Goal: Task Accomplishment & Management: Complete application form

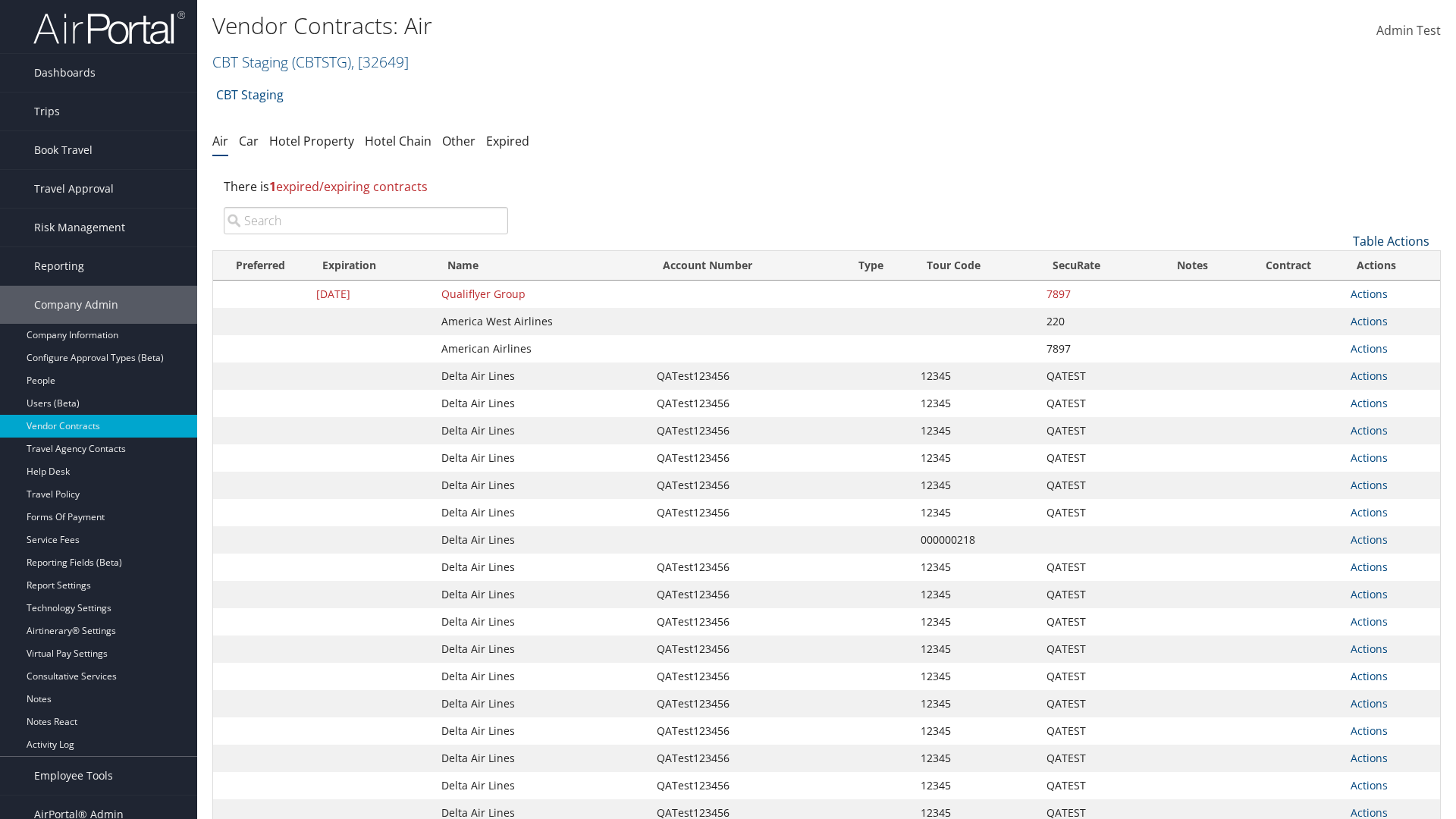
click at [1391, 241] on link "Table Actions" at bounding box center [1391, 241] width 76 height 17
click at [1340, 265] on link "Create New Contract" at bounding box center [1340, 265] width 200 height 26
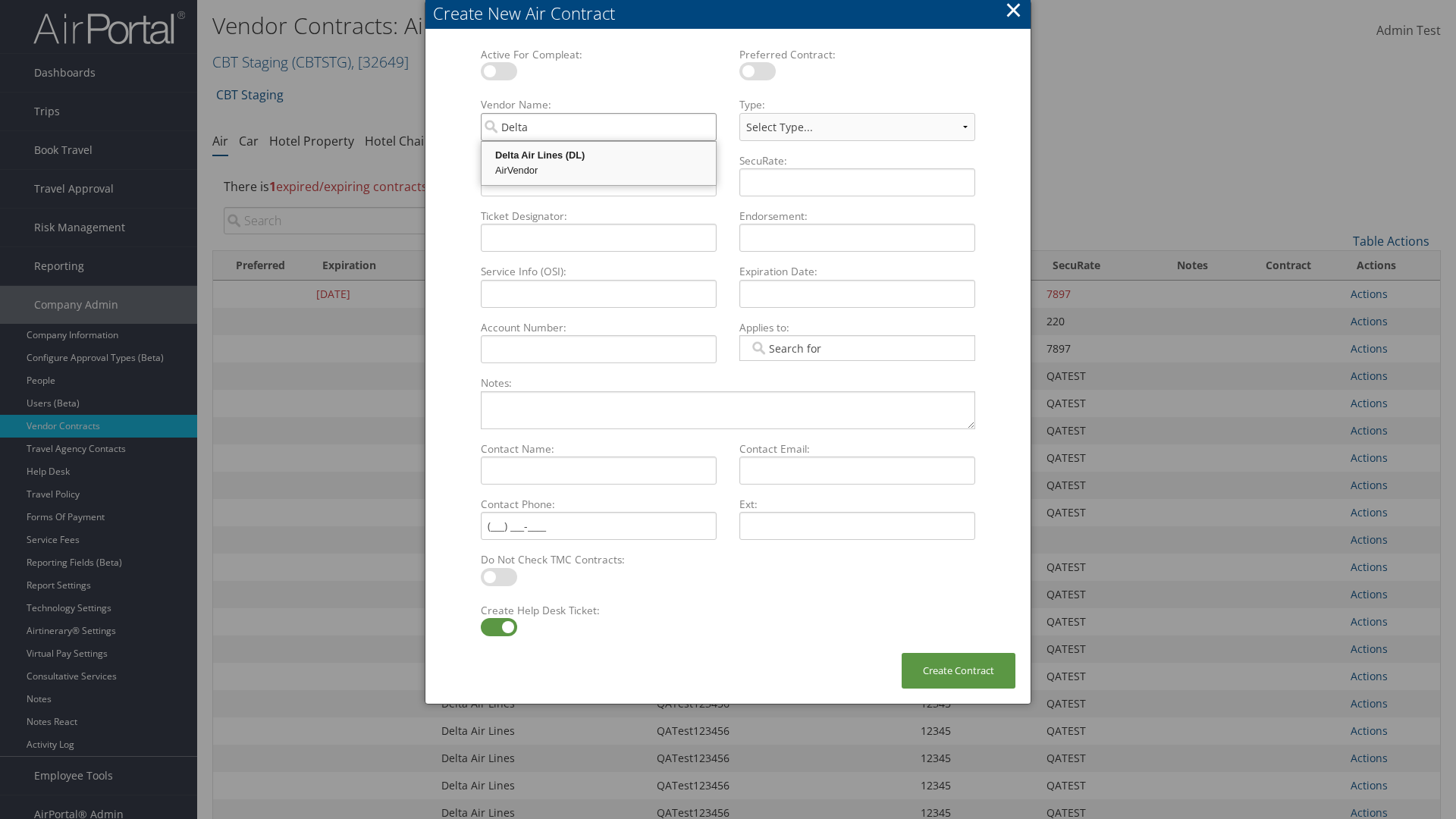
type input "Delta Air Lines"
select select "[object Object]"
type input "Delta Air Lines"
type input "QATest123456"
type input "12345"
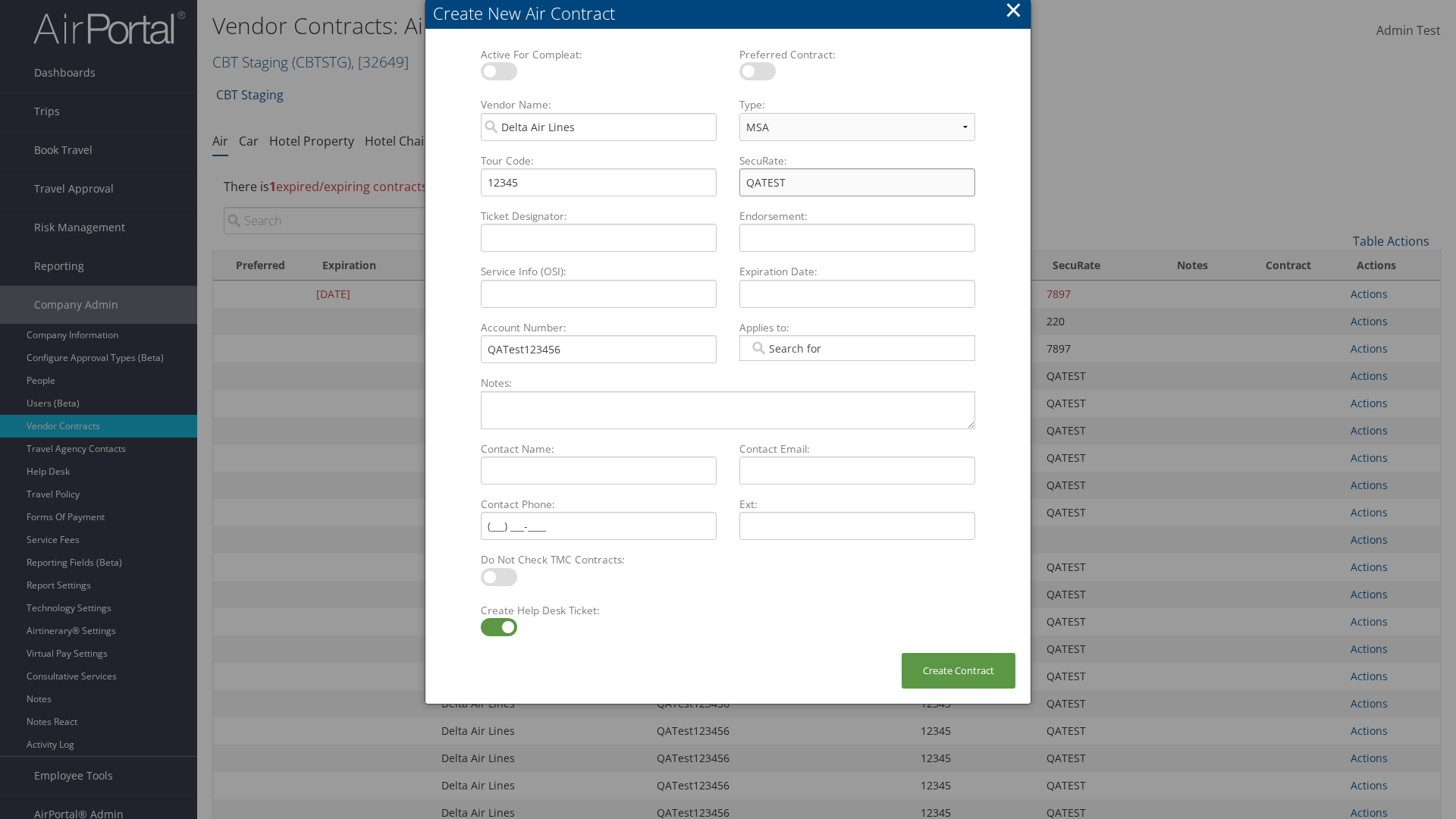
type input "QATEST"
click at [498, 627] on label at bounding box center [499, 628] width 37 height 18
click at [498, 627] on input "checkbox" at bounding box center [493, 629] width 10 height 10
checkbox input "false"
type textarea "QA Testing"
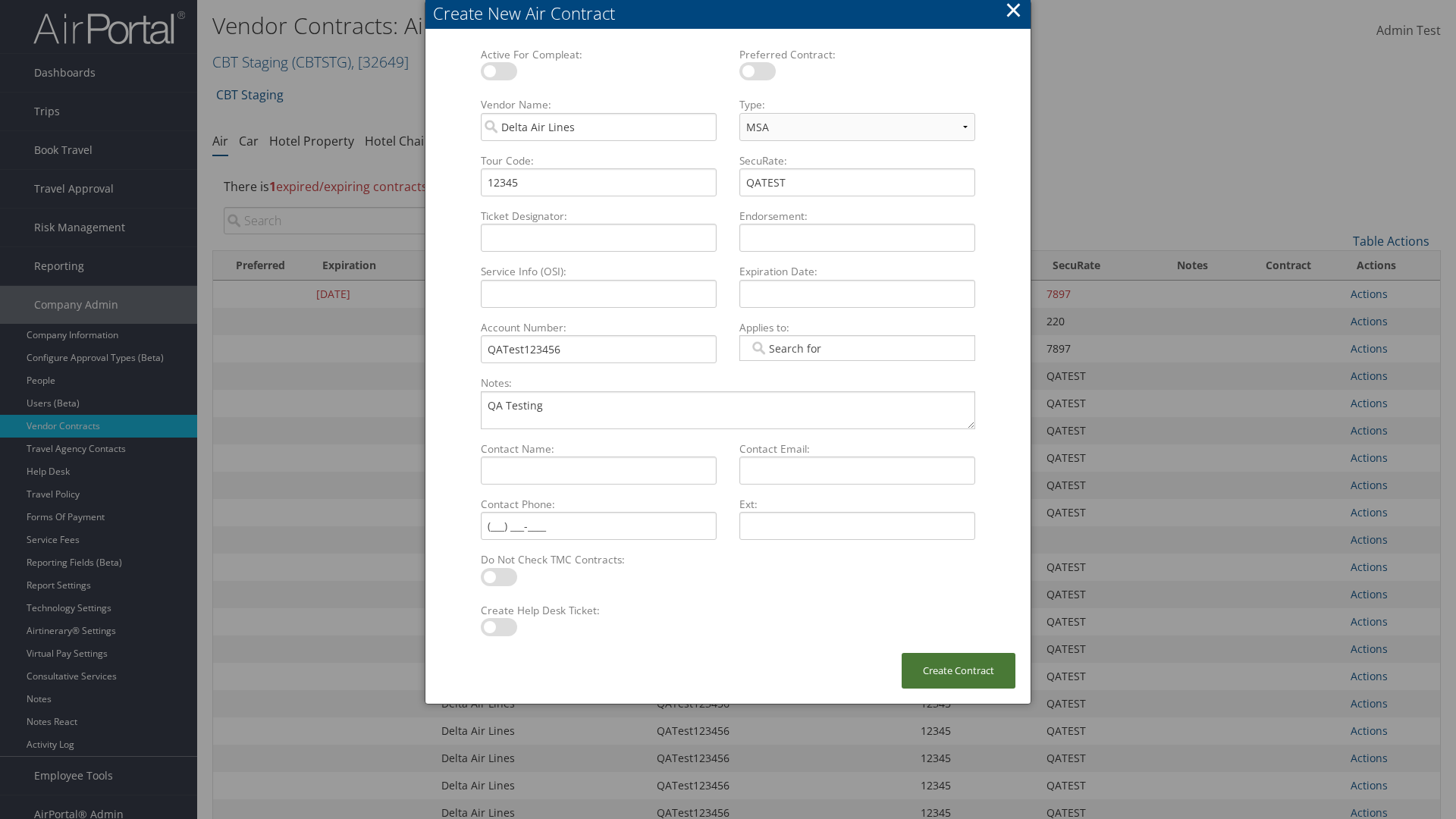
click at [959, 670] on button "Create Contract" at bounding box center [959, 670] width 114 height 36
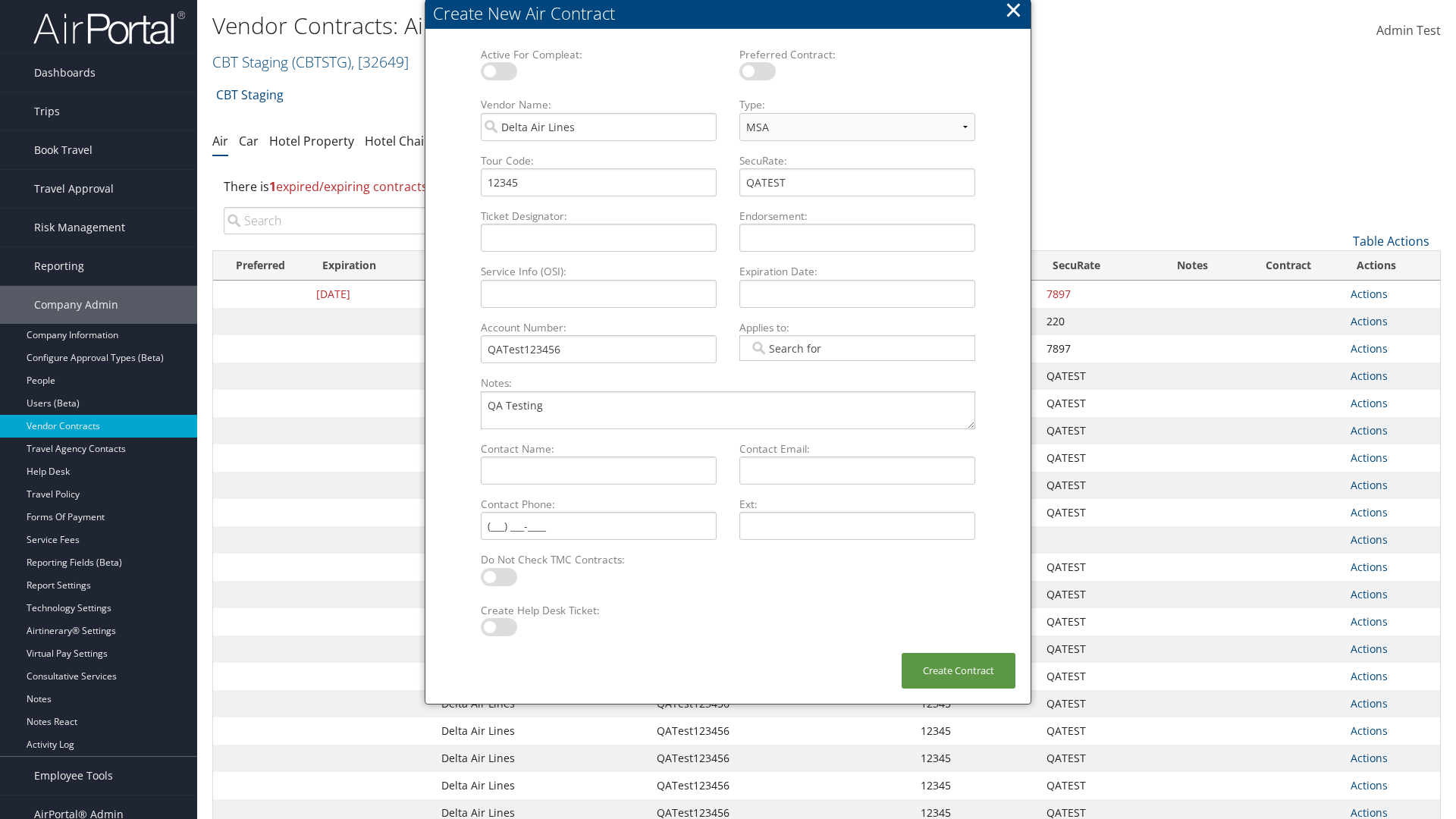
click at [365, 221] on input "search" at bounding box center [365, 221] width 284 height 28
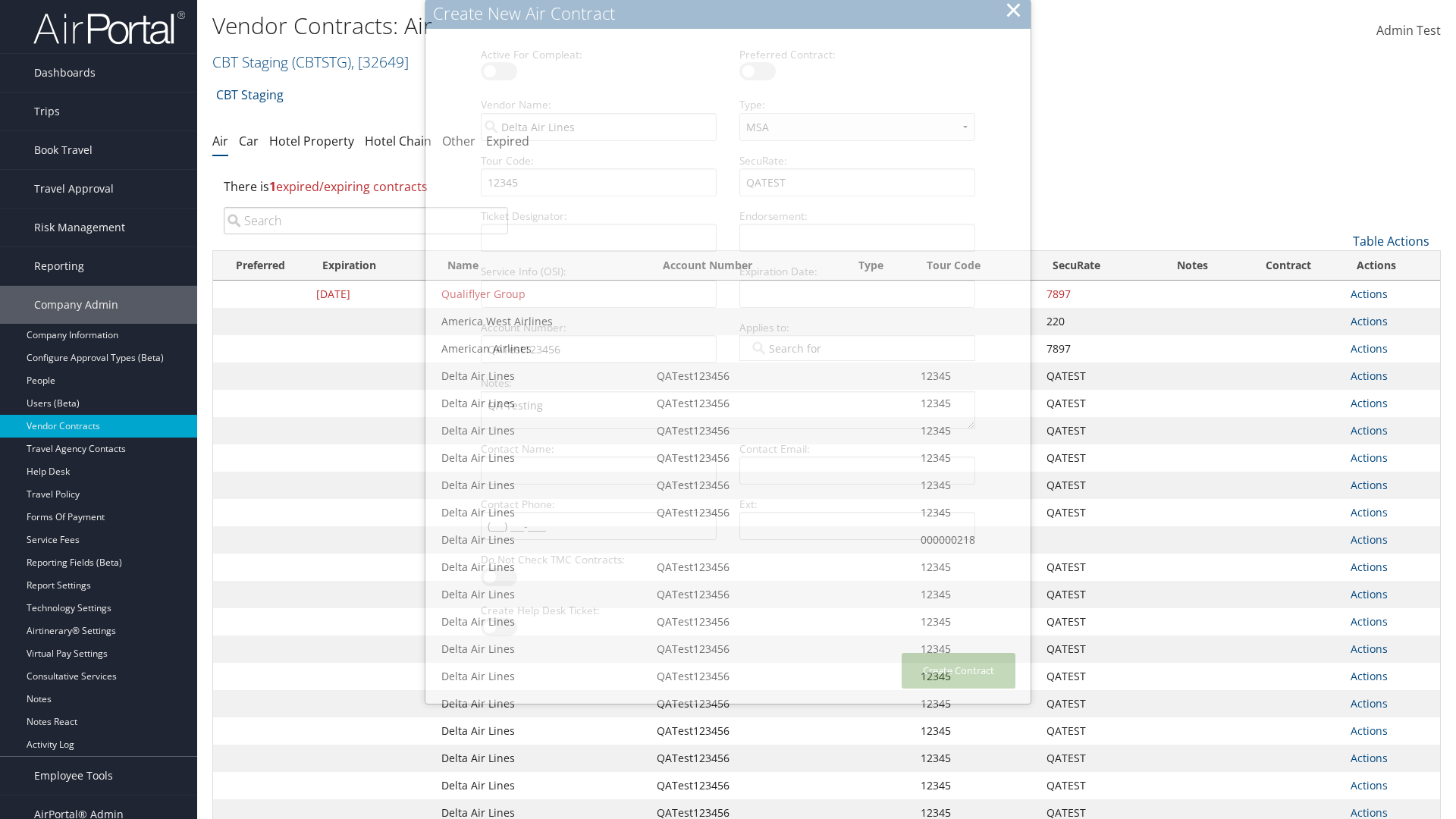
type input "QATest123456"
